Goal: Transaction & Acquisition: Purchase product/service

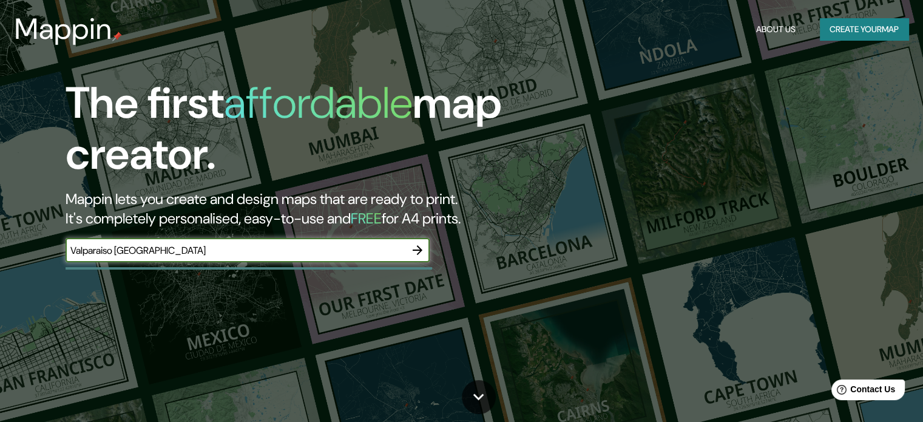
type input "Valparaiso [GEOGRAPHIC_DATA]"
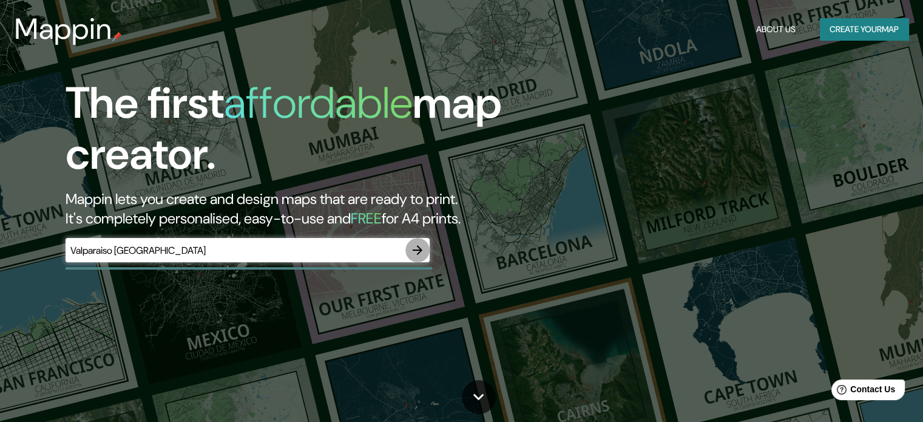
click at [412, 254] on icon "button" at bounding box center [417, 250] width 15 height 15
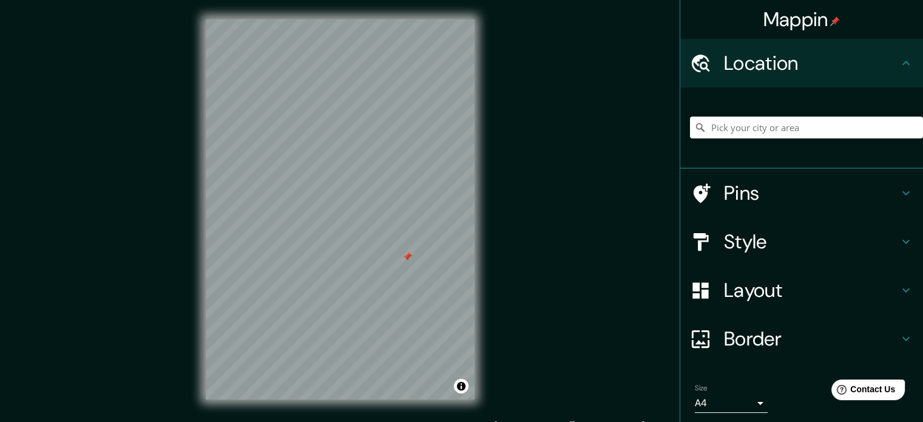
click at [408, 260] on div at bounding box center [407, 257] width 10 height 10
click at [748, 130] on input "Pick your city or area" at bounding box center [806, 128] width 233 height 22
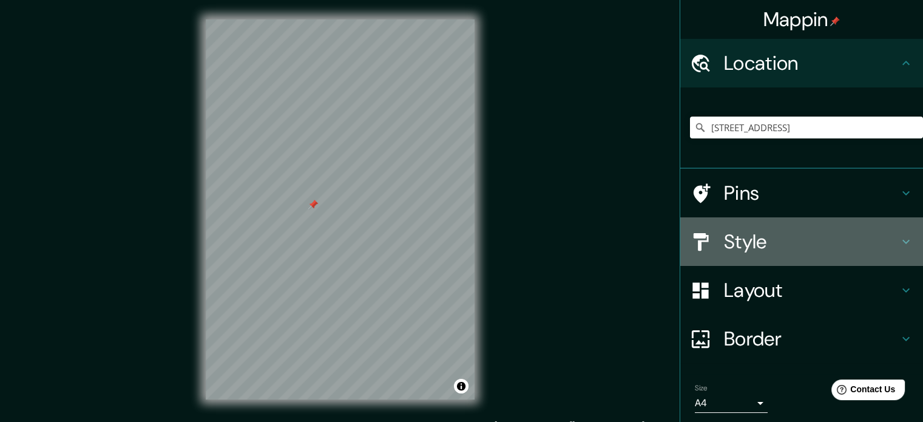
click at [875, 235] on h4 "Style" at bounding box center [811, 241] width 175 height 24
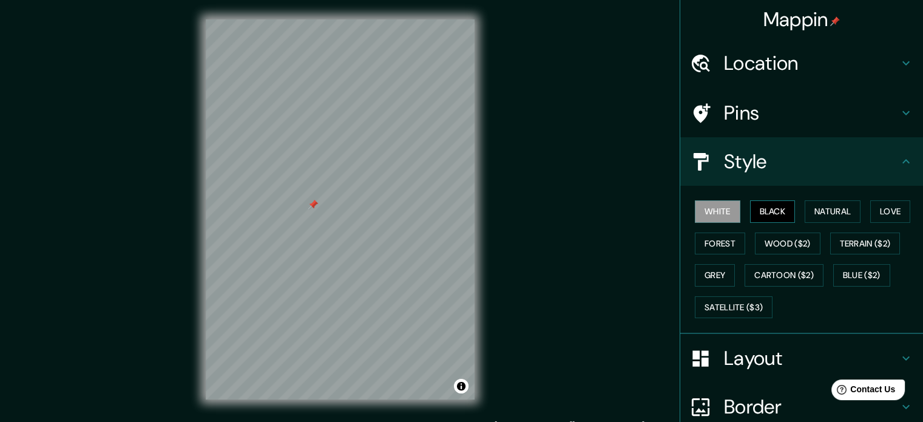
click at [765, 206] on button "Black" at bounding box center [773, 211] width 46 height 22
click at [718, 213] on button "White" at bounding box center [718, 211] width 46 height 22
click at [823, 205] on button "Natural" at bounding box center [833, 211] width 56 height 22
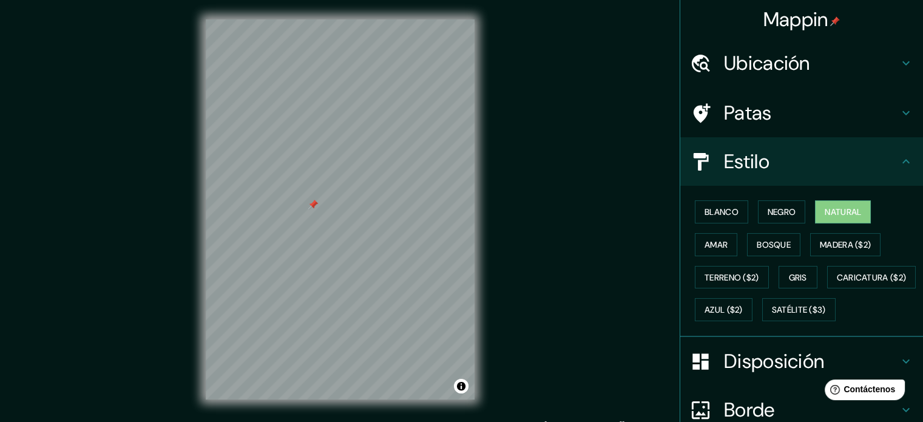
click at [606, 144] on div "Mappin Ubicación [STREET_ADDRESS] [GEOGRAPHIC_DATA] [GEOGRAPHIC_DATA], [PERSON_…" at bounding box center [461, 219] width 923 height 438
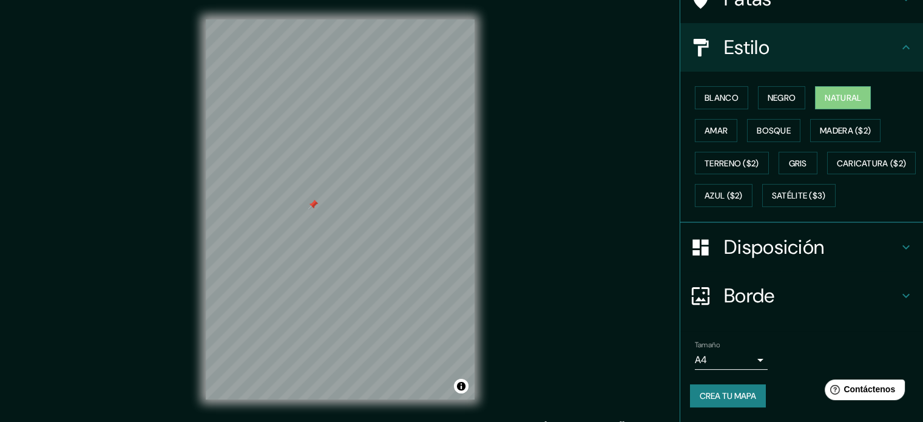
scroll to position [143, 0]
click at [880, 247] on h4 "Disposición" at bounding box center [811, 247] width 175 height 24
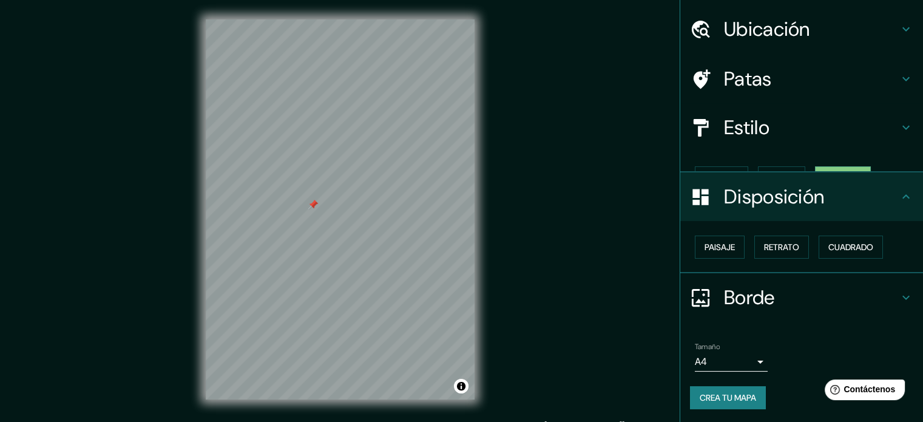
scroll to position [15, 0]
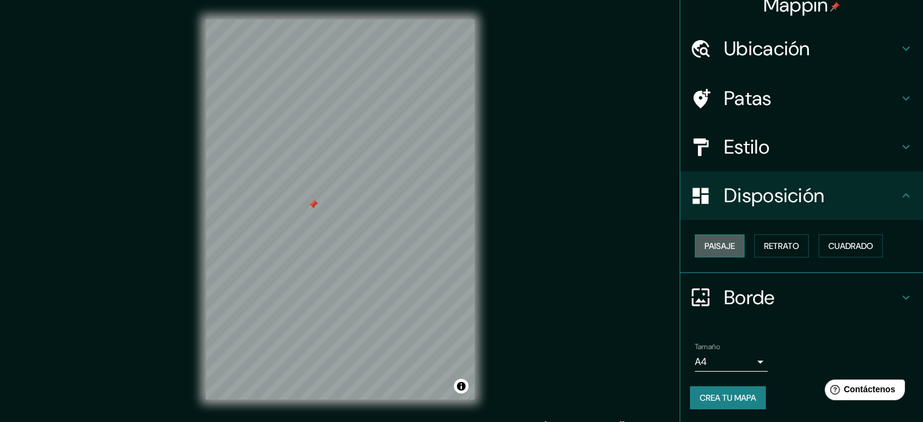
click at [716, 248] on font "Paisaje" at bounding box center [720, 245] width 30 height 11
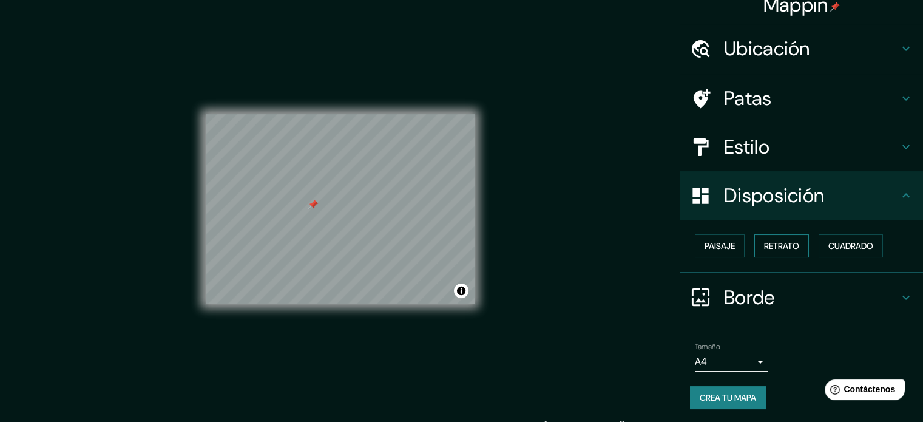
click at [775, 238] on font "Retrato" at bounding box center [781, 246] width 35 height 16
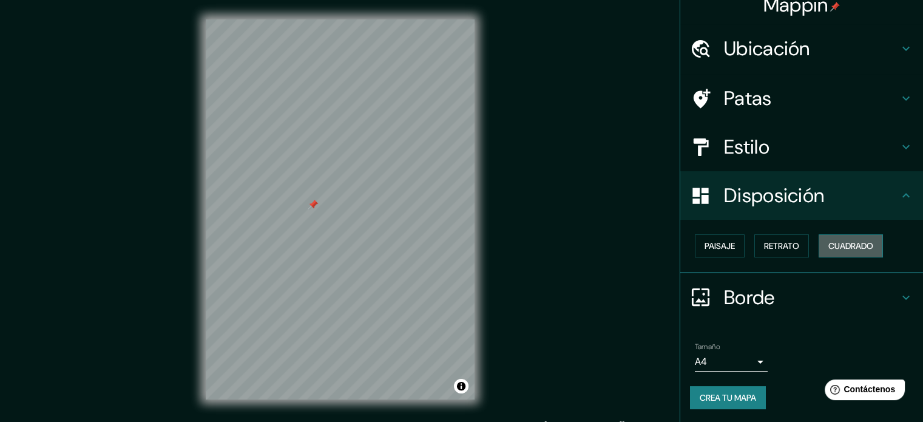
click at [836, 235] on button "Cuadrado" at bounding box center [851, 245] width 64 height 23
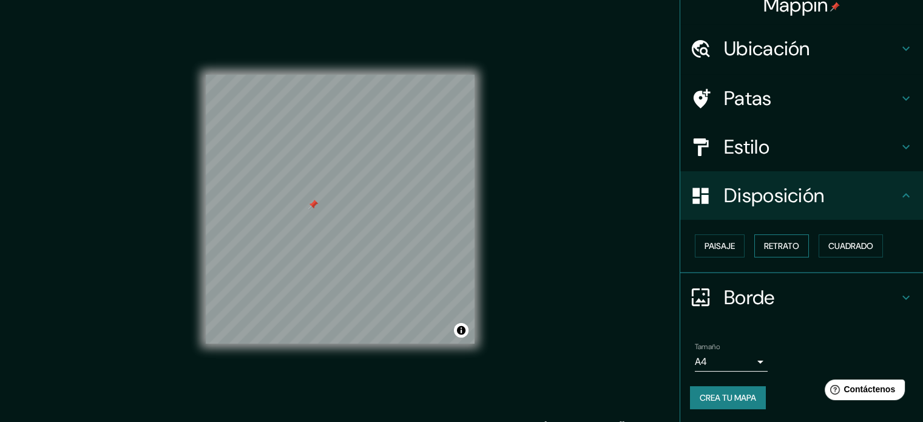
click at [790, 245] on font "Retrato" at bounding box center [781, 245] width 35 height 11
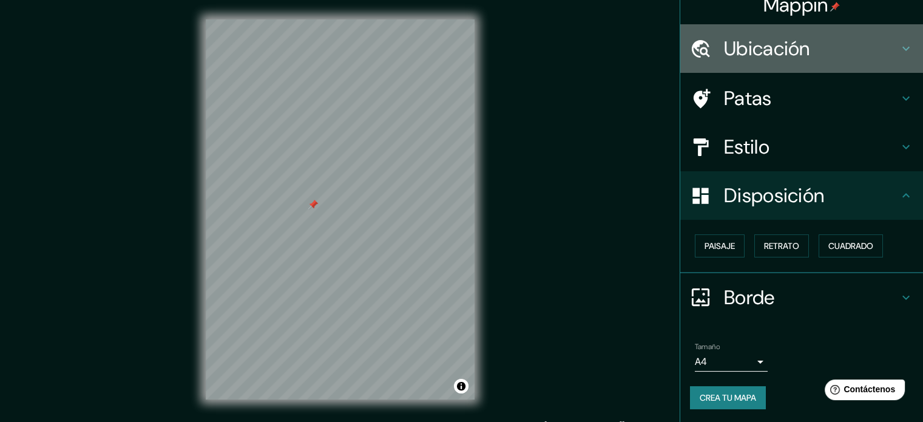
click at [856, 38] on h4 "Ubicación" at bounding box center [811, 48] width 175 height 24
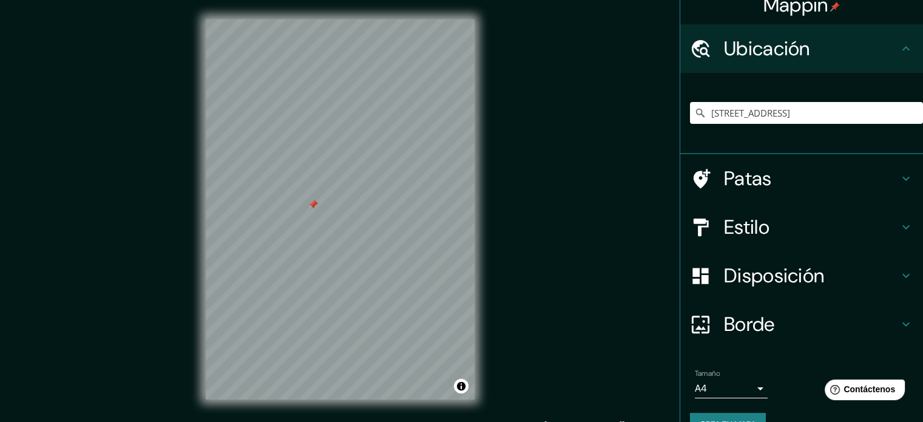
click at [606, 161] on div "Mappin Ubicación [STREET_ADDRESS] Avenida Rodelillo 5000 Valparaíso, Región de …" at bounding box center [461, 219] width 923 height 438
click at [842, 114] on input "[STREET_ADDRESS]" at bounding box center [806, 113] width 233 height 22
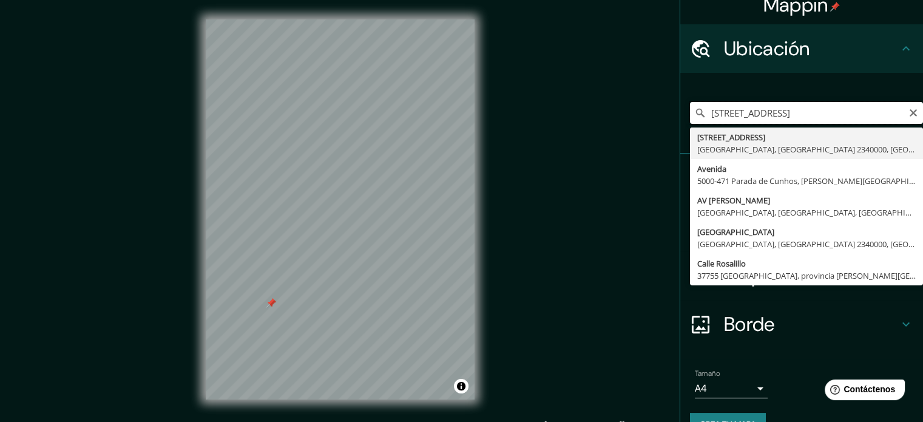
type input "[STREET_ADDRESS]"
